Goal: Check status: Check status

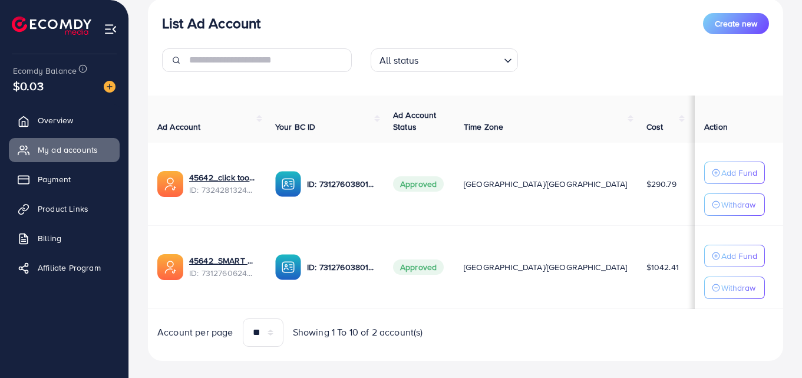
scroll to position [161, 0]
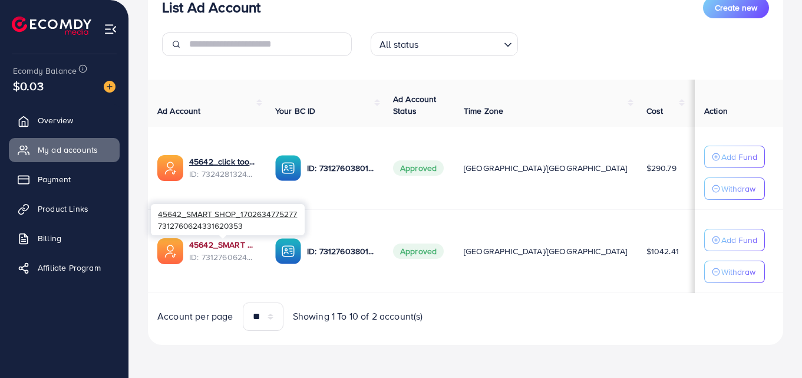
click at [219, 242] on link "45642_SMART SHOP_1702634775277" at bounding box center [222, 245] width 67 height 12
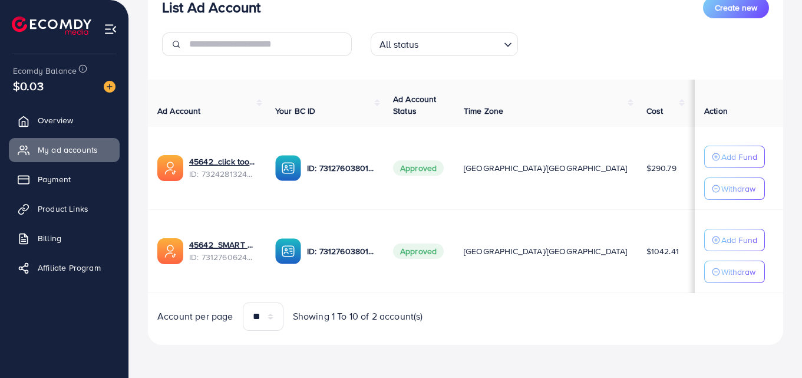
drag, startPoint x: 585, startPoint y: 247, endPoint x: 611, endPoint y: 243, distance: 26.8
click at [688, 243] on td "$8.03" at bounding box center [713, 250] width 50 height 83
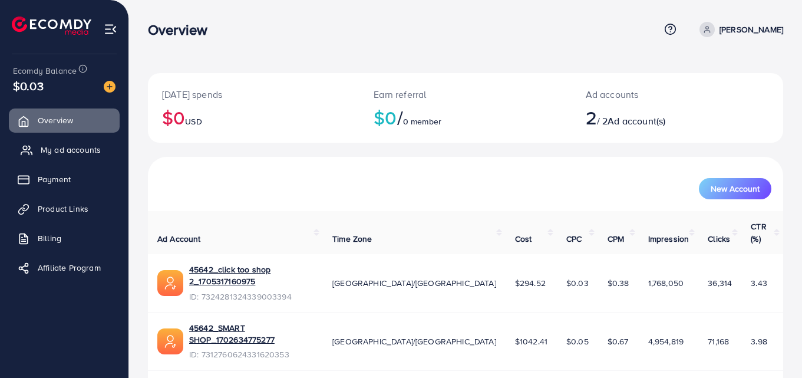
click at [51, 147] on span "My ad accounts" at bounding box center [71, 150] width 60 height 12
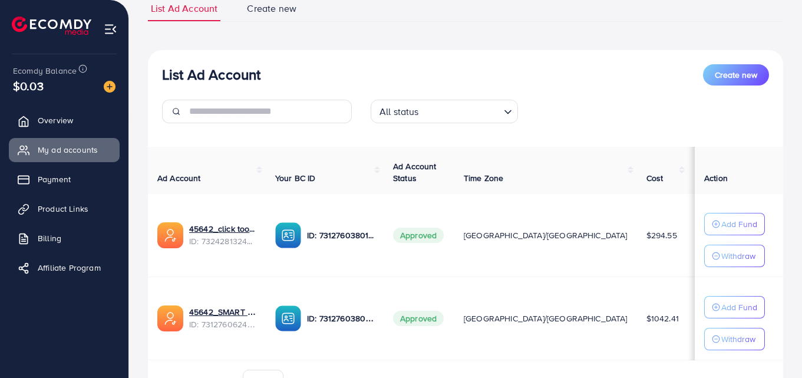
scroll to position [118, 0]
